Goal: Navigation & Orientation: Find specific page/section

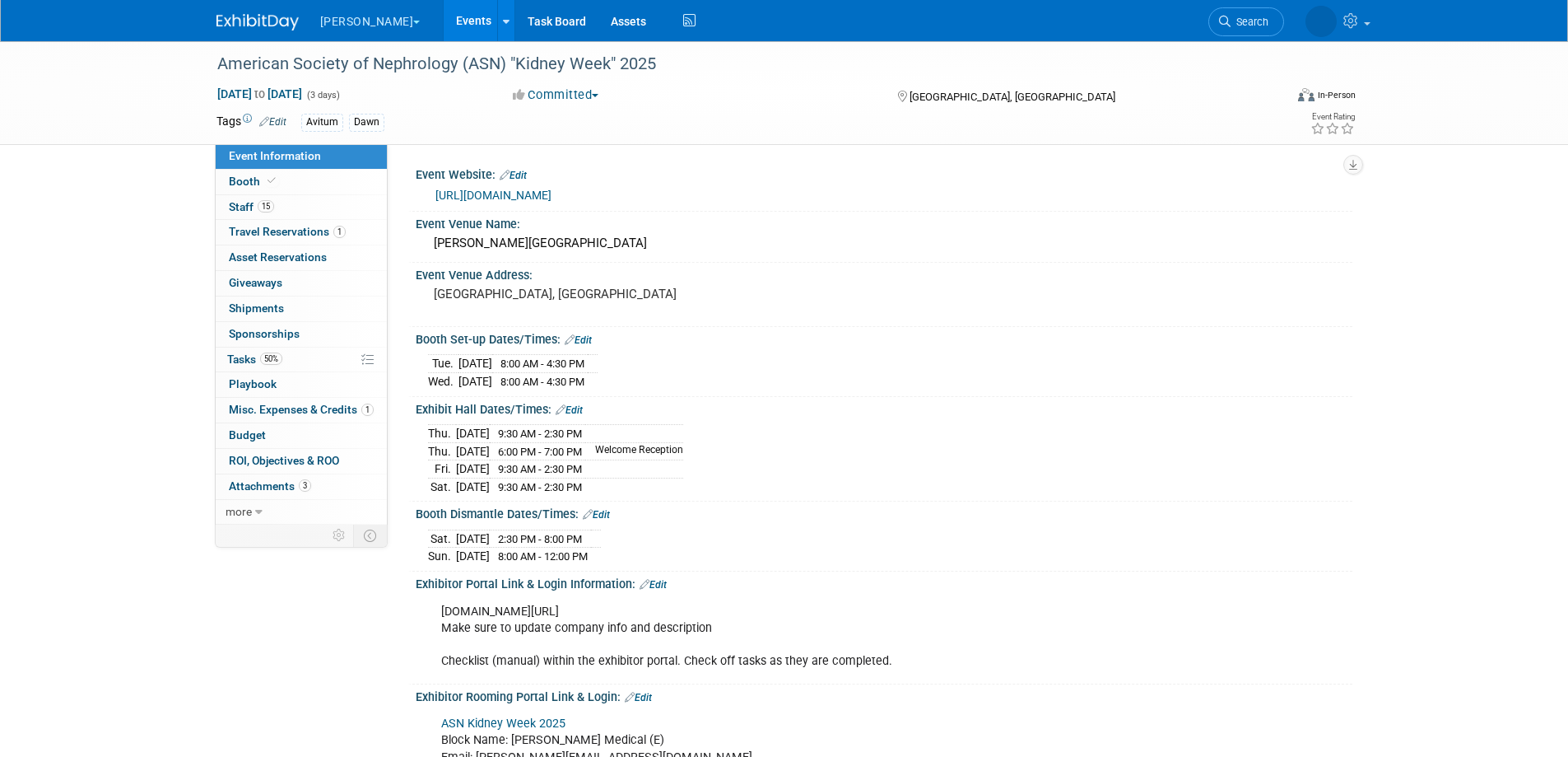
click at [444, 13] on link "Events" at bounding box center [473, 21] width 60 height 41
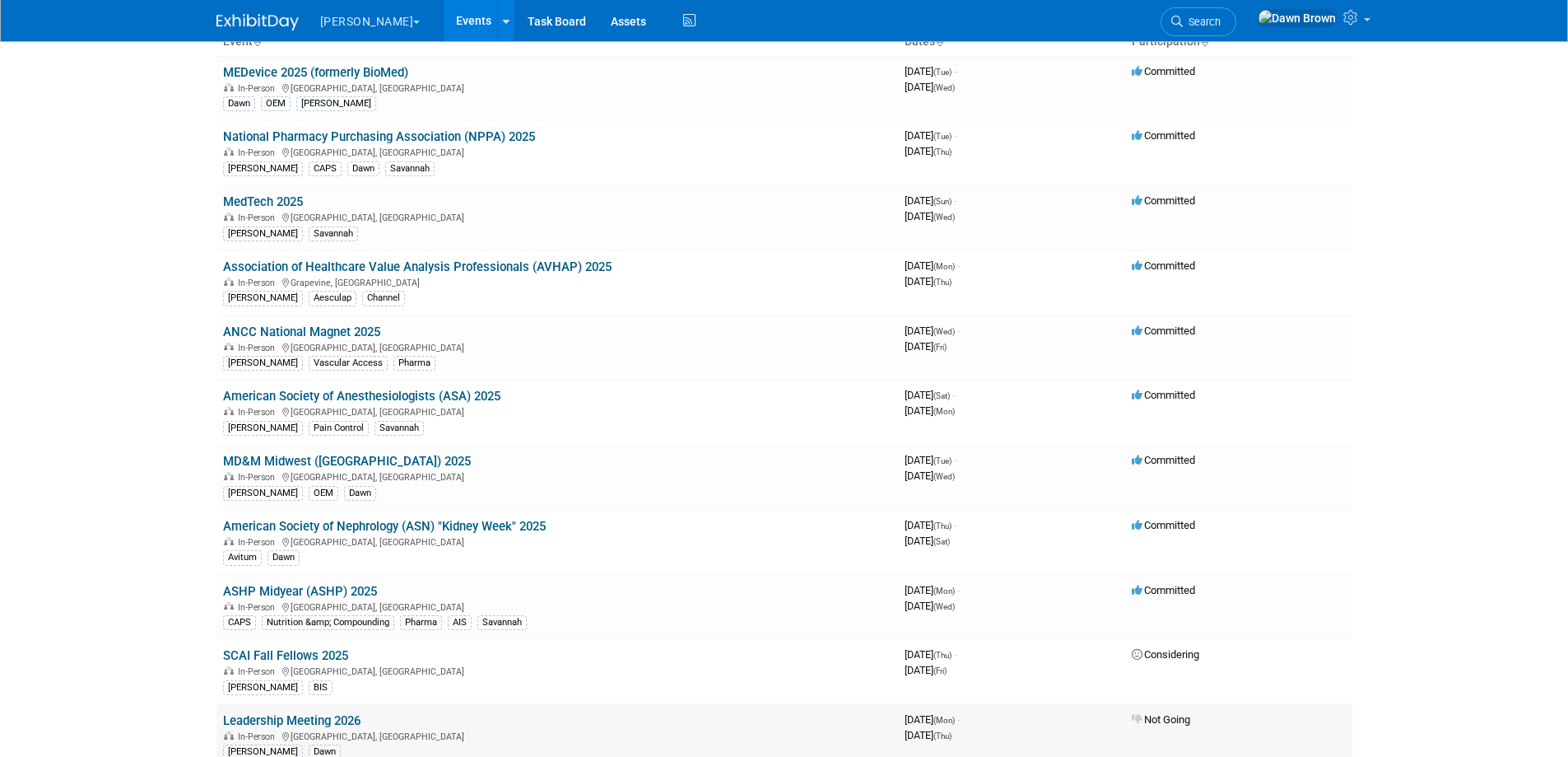
scroll to position [247, 0]
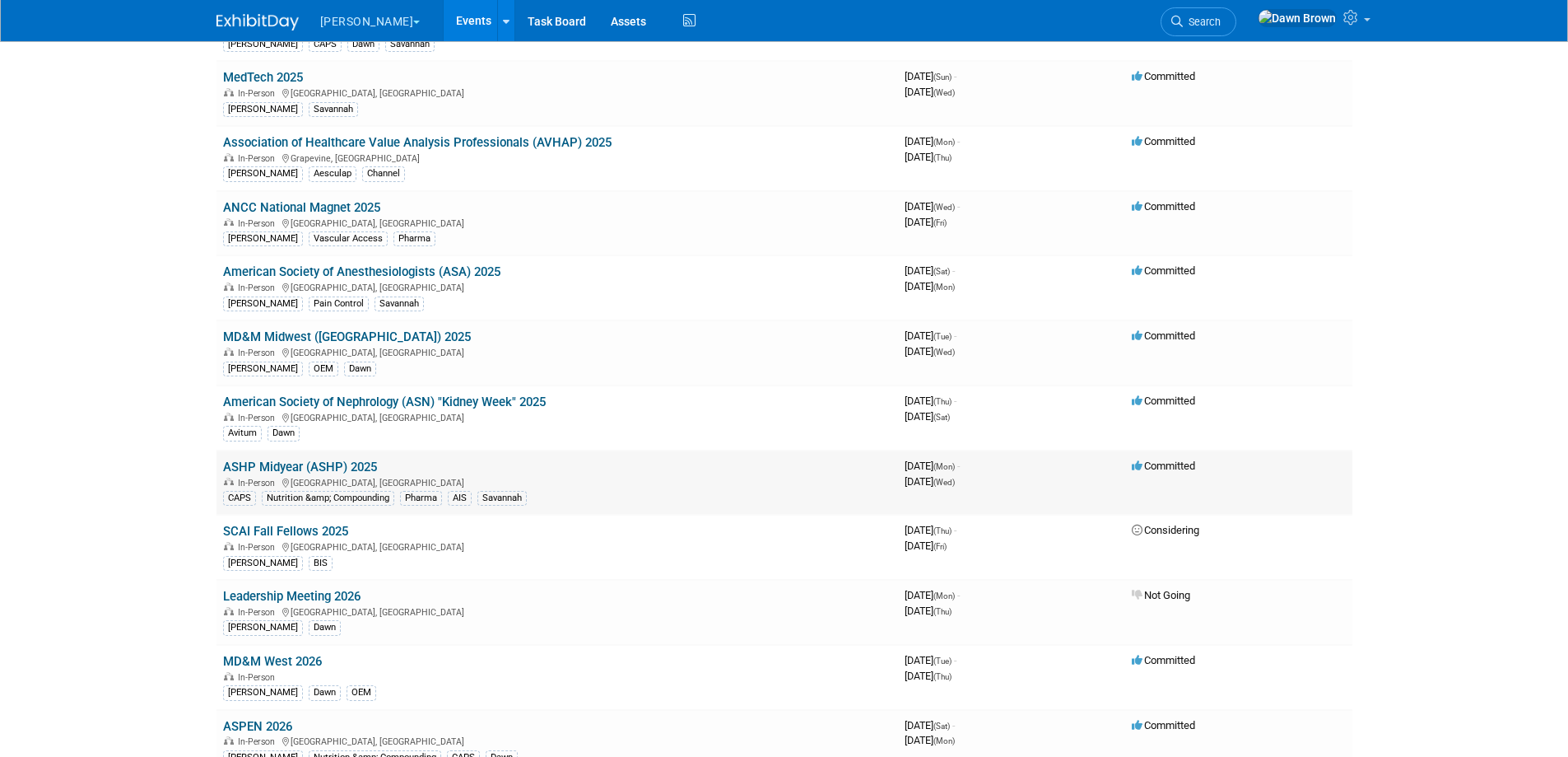
click at [352, 463] on link "ASHP Midyear (ASHP) 2025" at bounding box center [299, 467] width 153 height 15
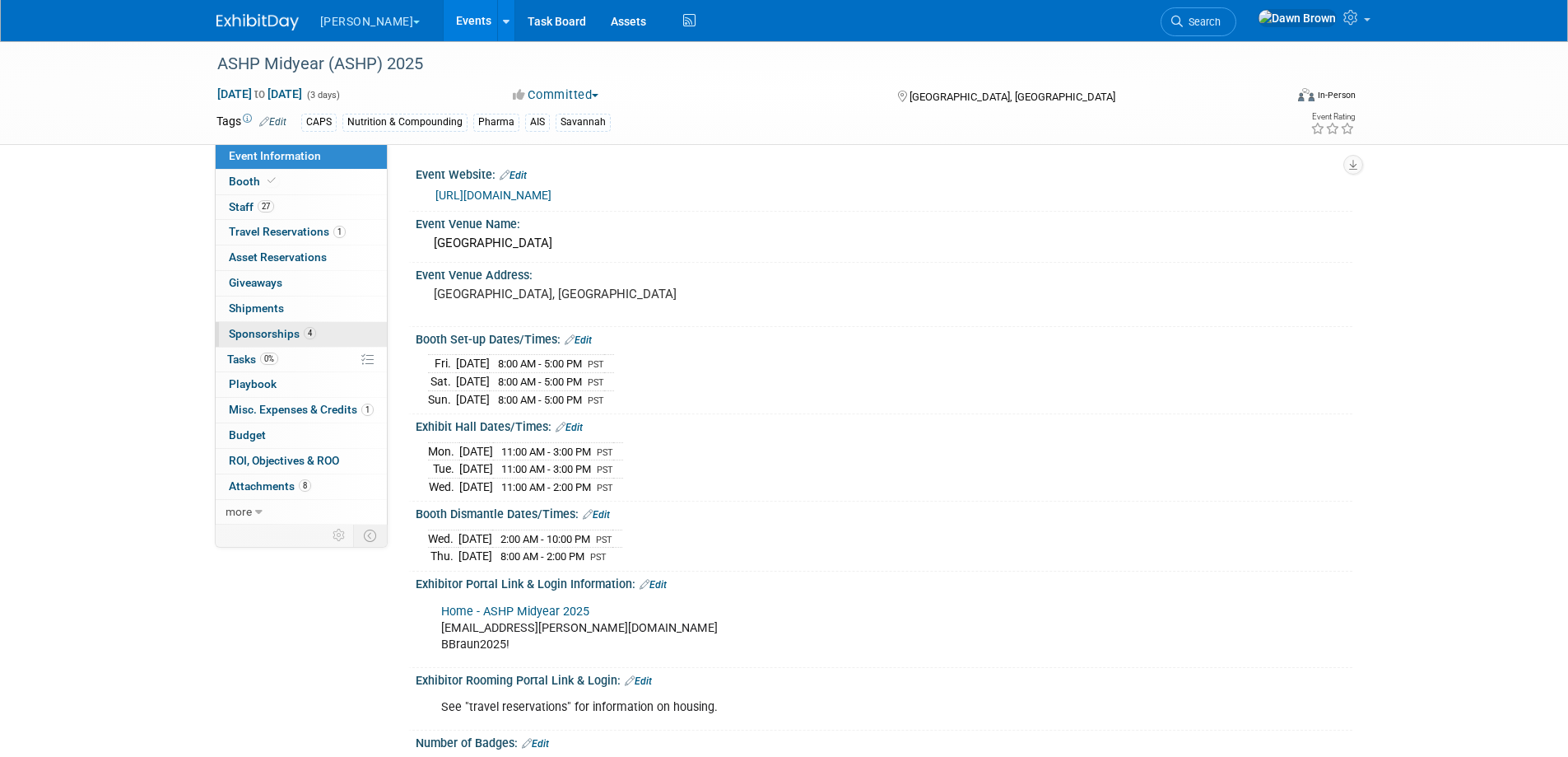
click at [259, 335] on span "Sponsorships 4" at bounding box center [272, 333] width 87 height 13
